Goal: Task Accomplishment & Management: Manage account settings

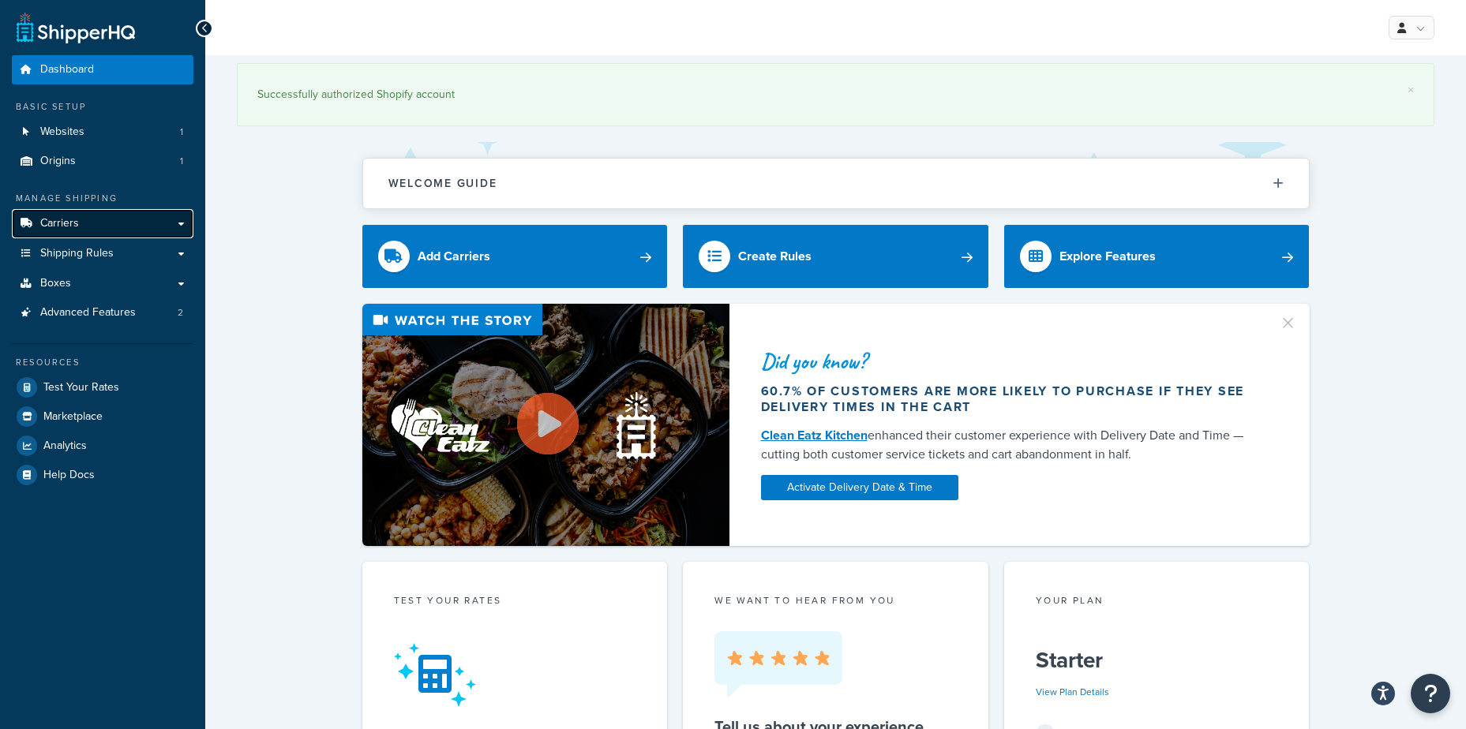
click at [70, 233] on link "Carriers" at bounding box center [103, 223] width 182 height 29
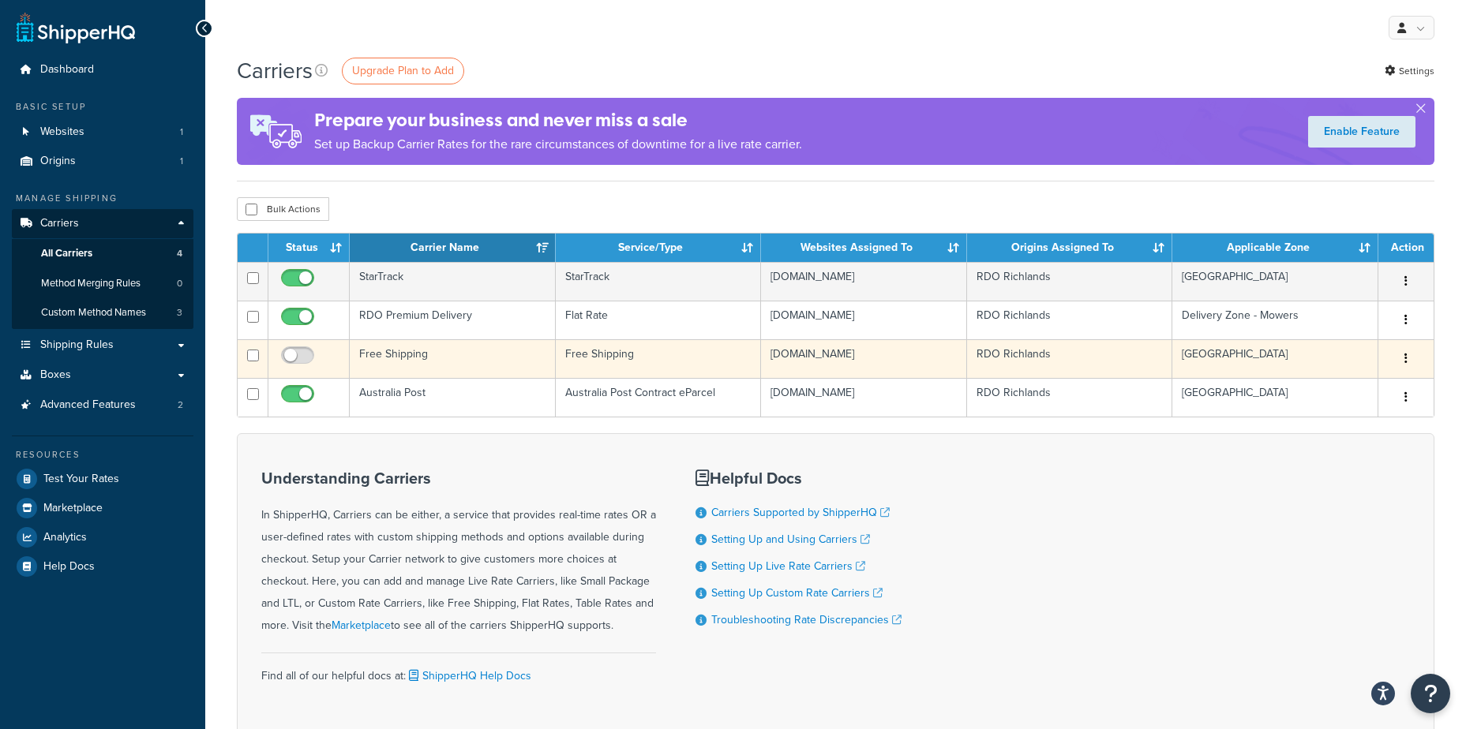
click at [1401, 364] on button "button" at bounding box center [1406, 359] width 22 height 25
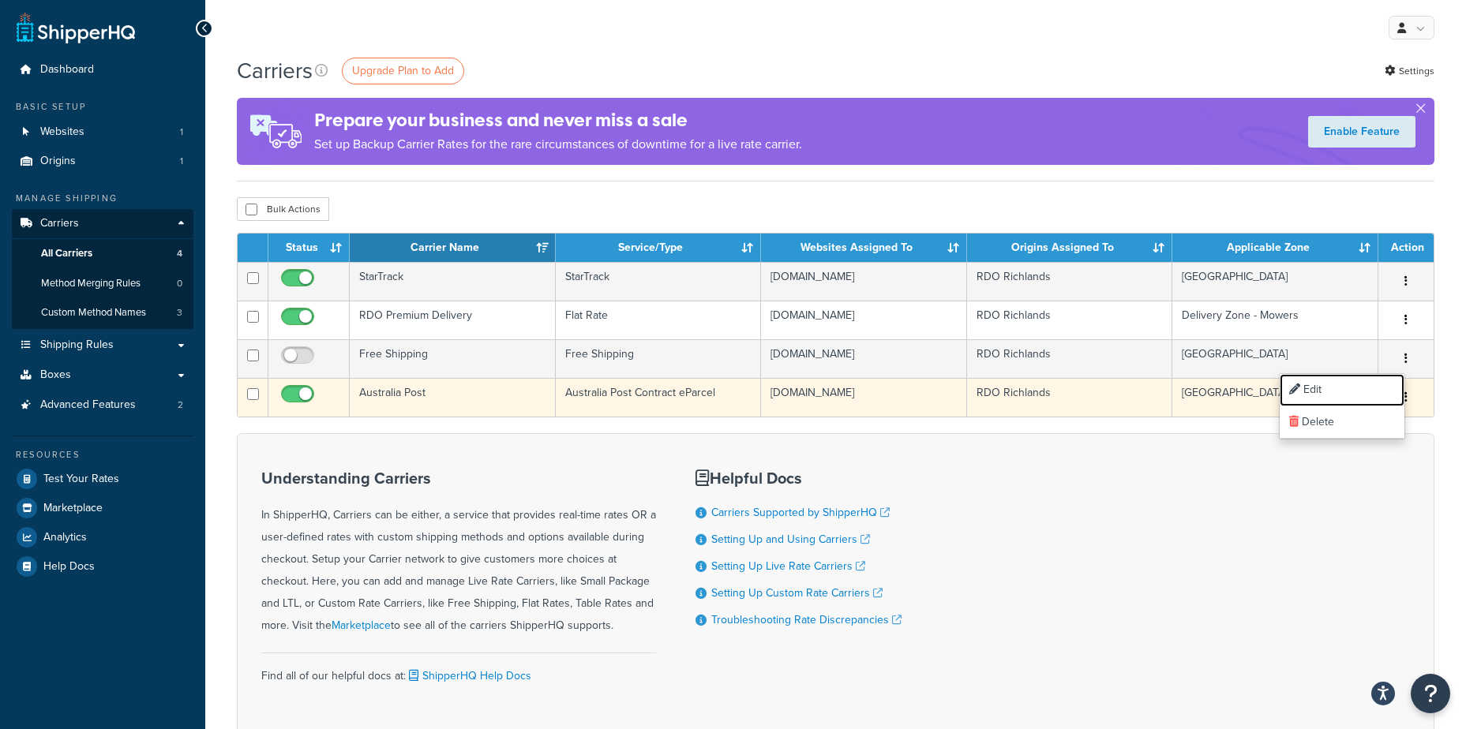
click at [1331, 387] on link "Edit" at bounding box center [1342, 390] width 125 height 32
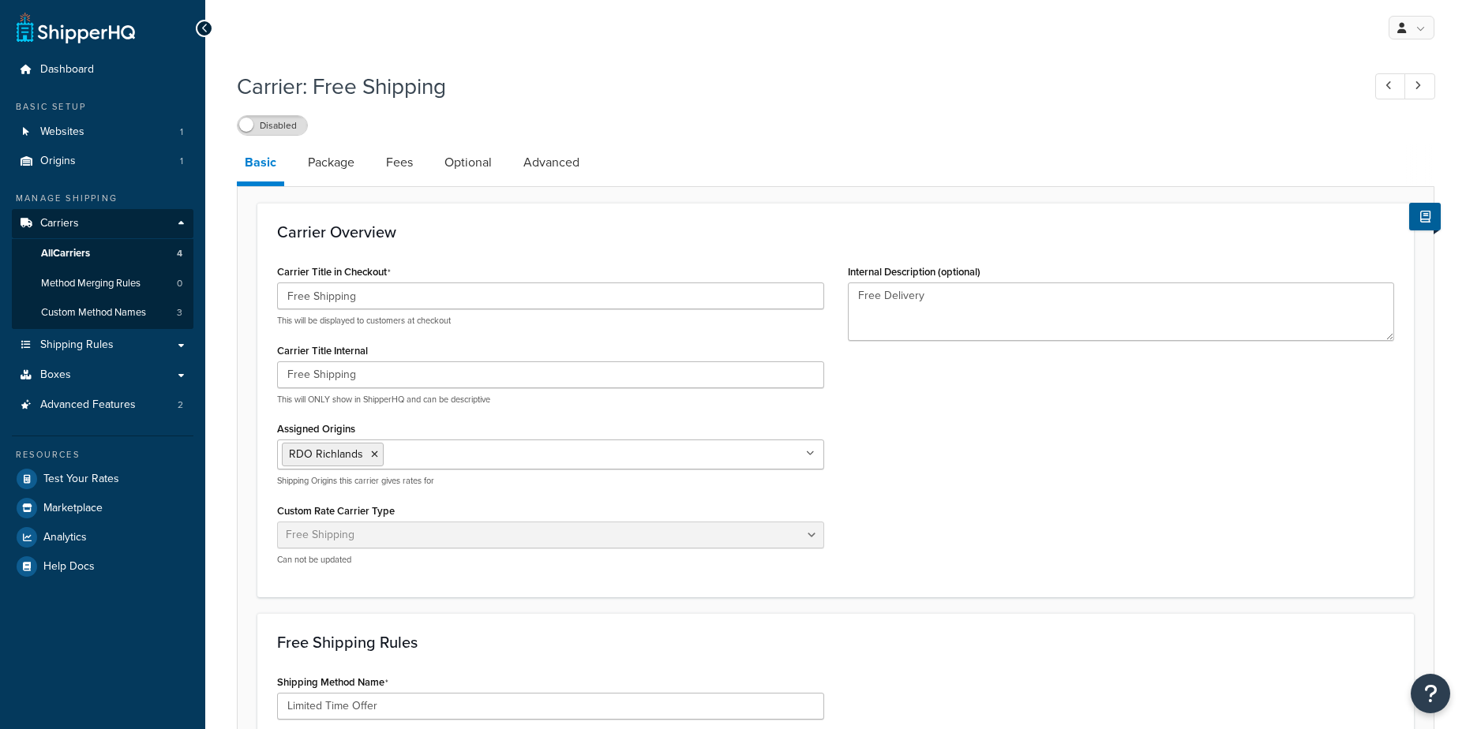
select select "free"
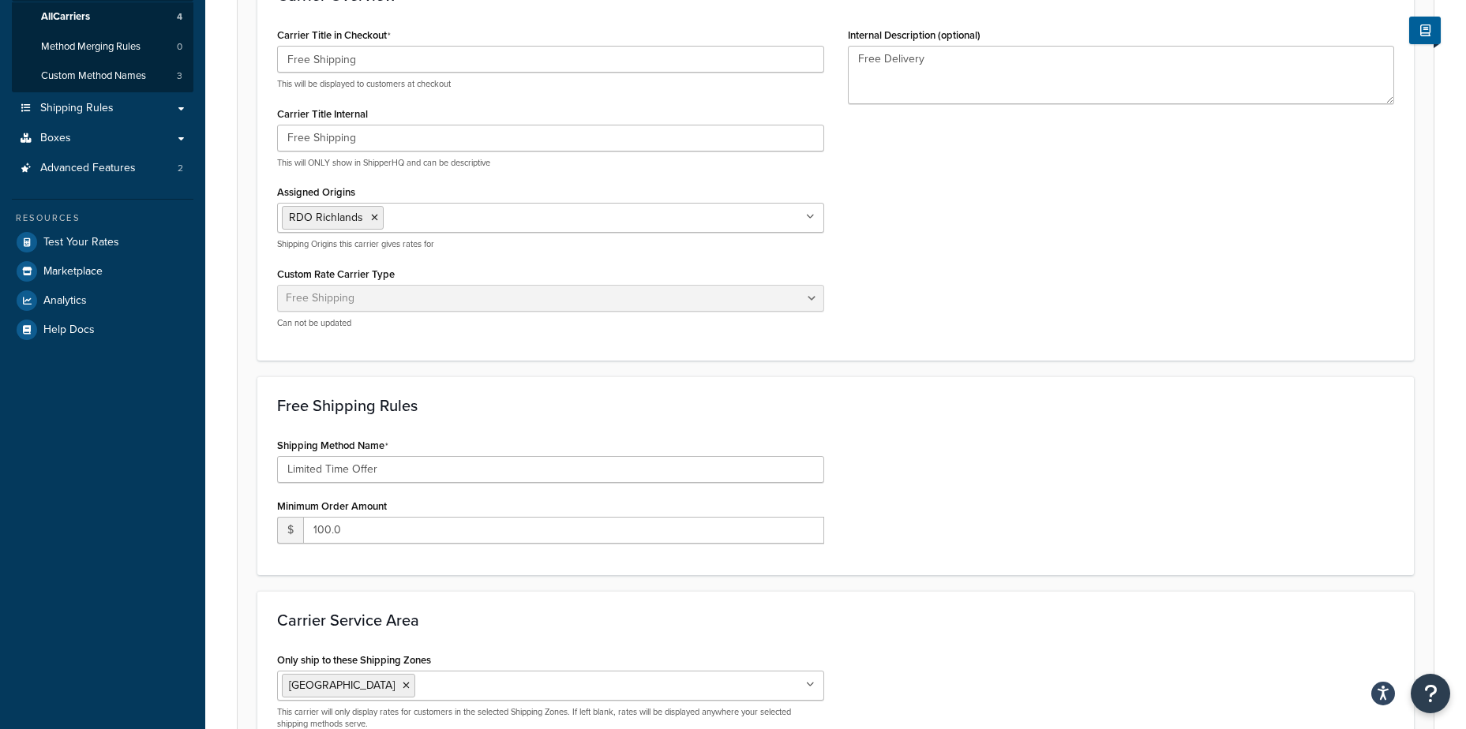
scroll to position [158, 0]
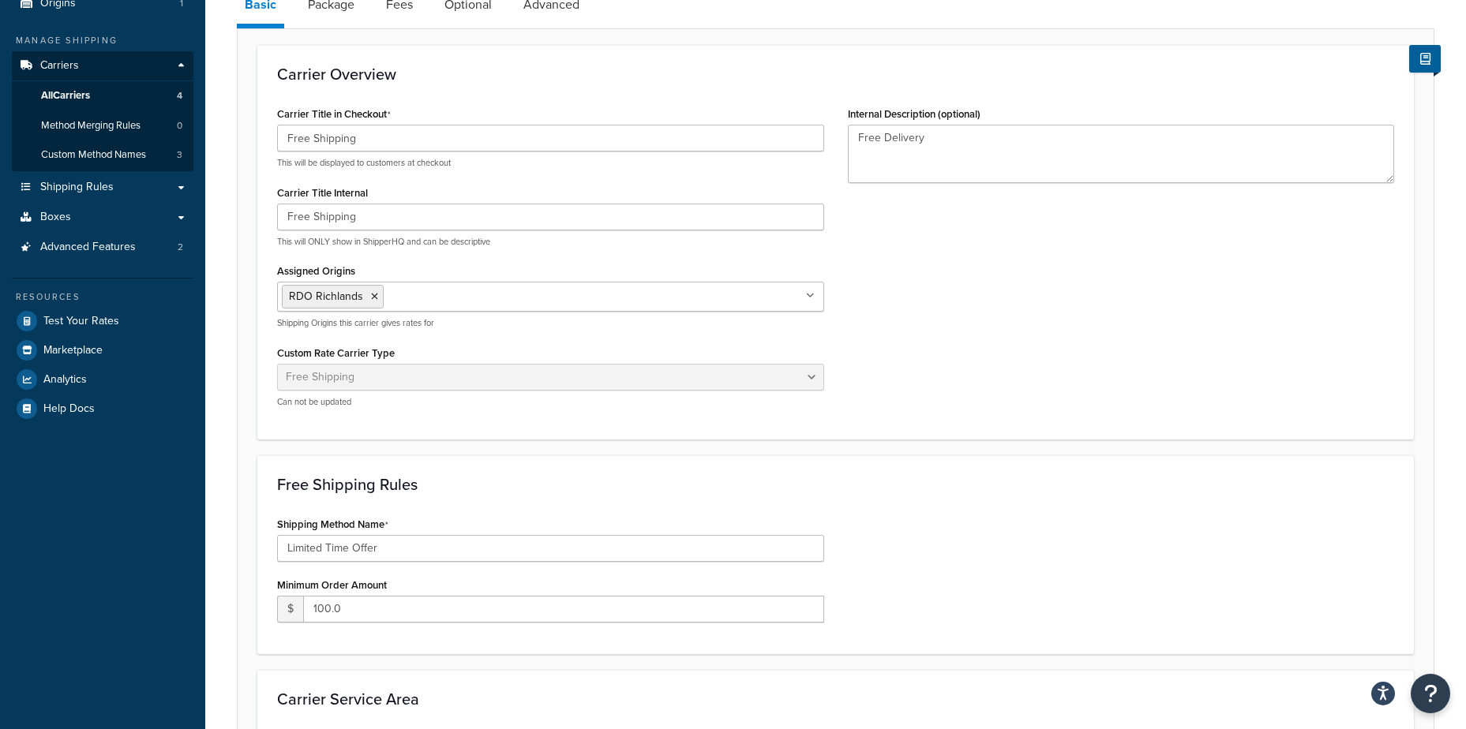
click at [989, 344] on div "Carrier Title in Checkout Free Shipping This will be displayed to customers at …" at bounding box center [835, 261] width 1141 height 317
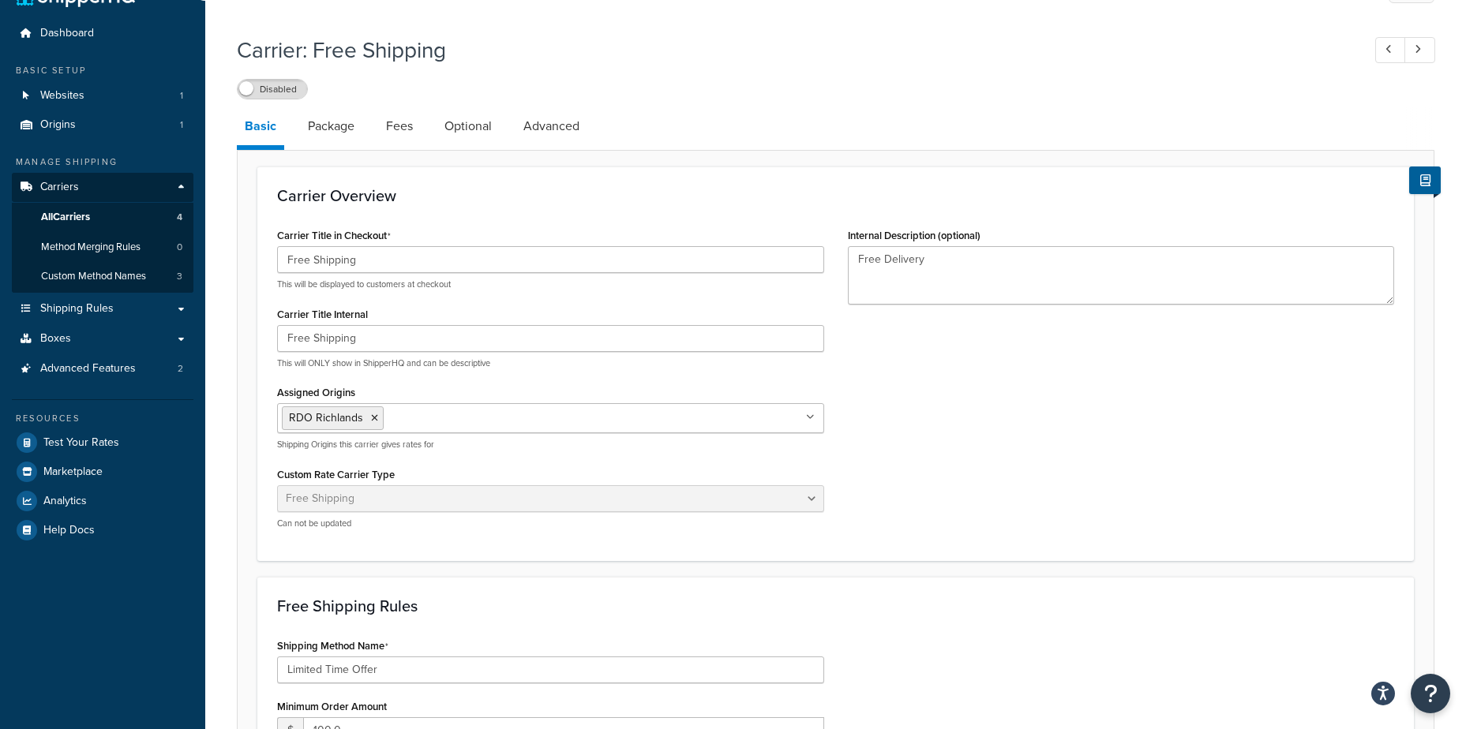
scroll to position [0, 0]
